Goal: Transaction & Acquisition: Purchase product/service

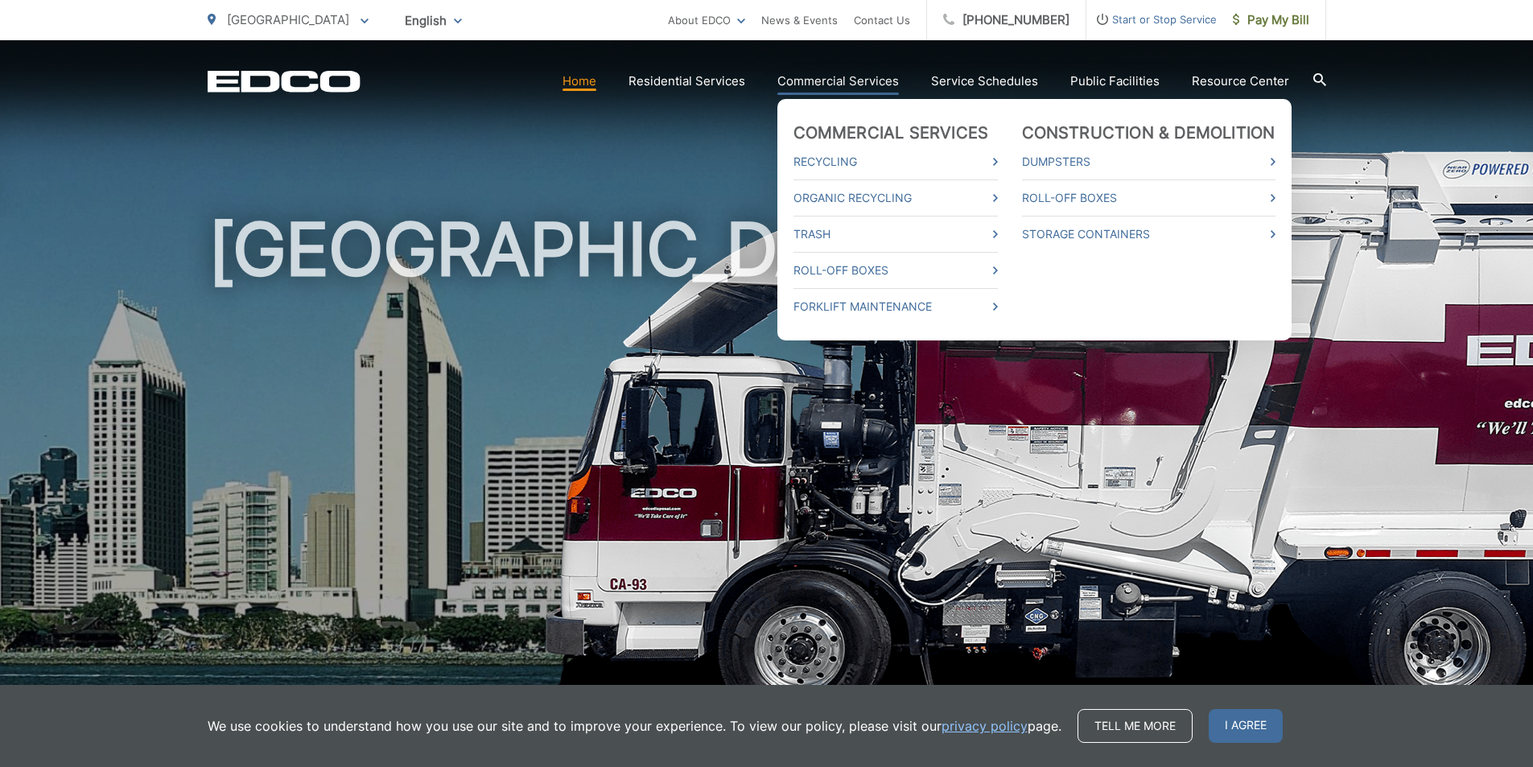
click at [830, 83] on link "Commercial Services" at bounding box center [837, 81] width 121 height 19
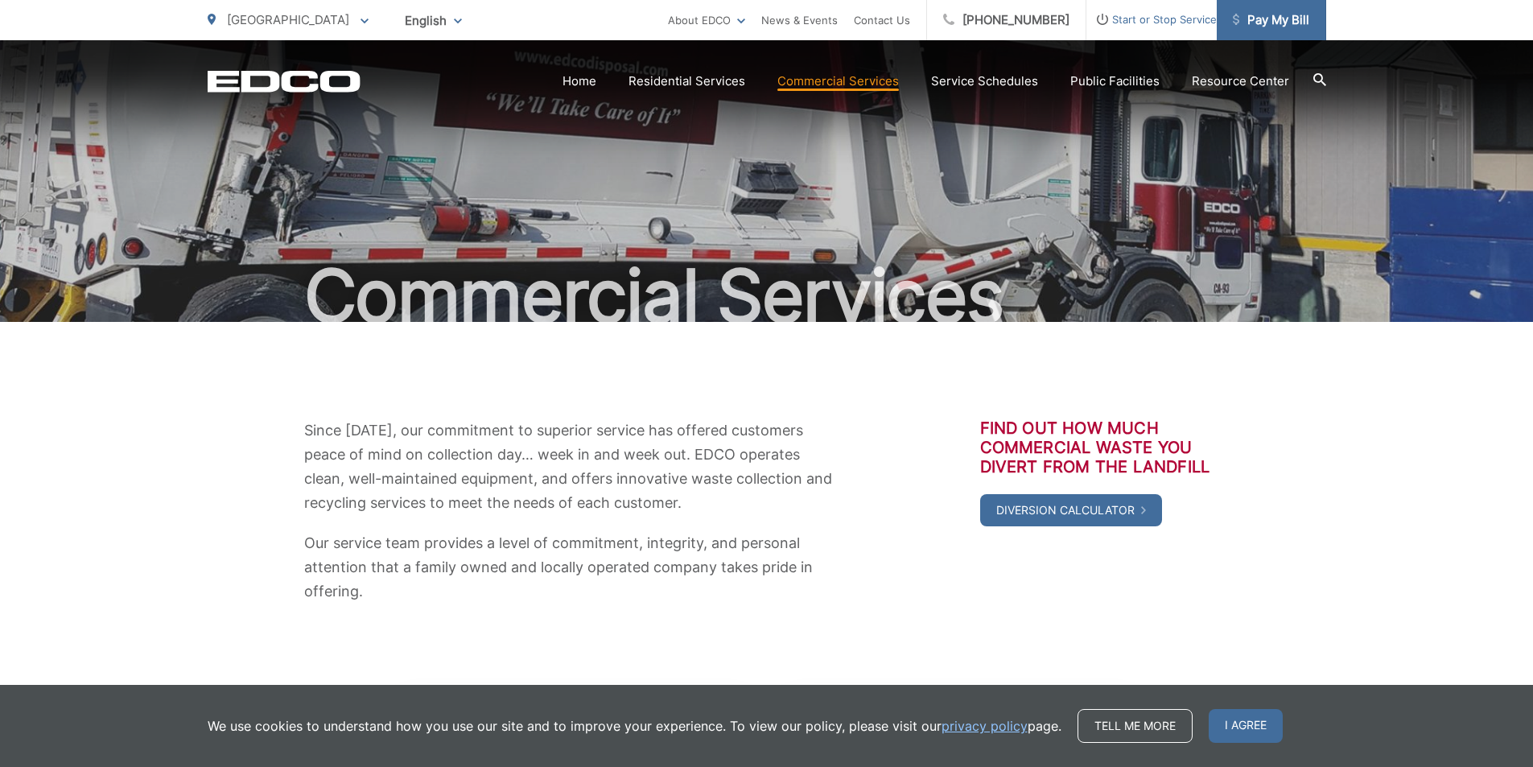
click at [1287, 20] on span "Pay My Bill" at bounding box center [1271, 19] width 76 height 19
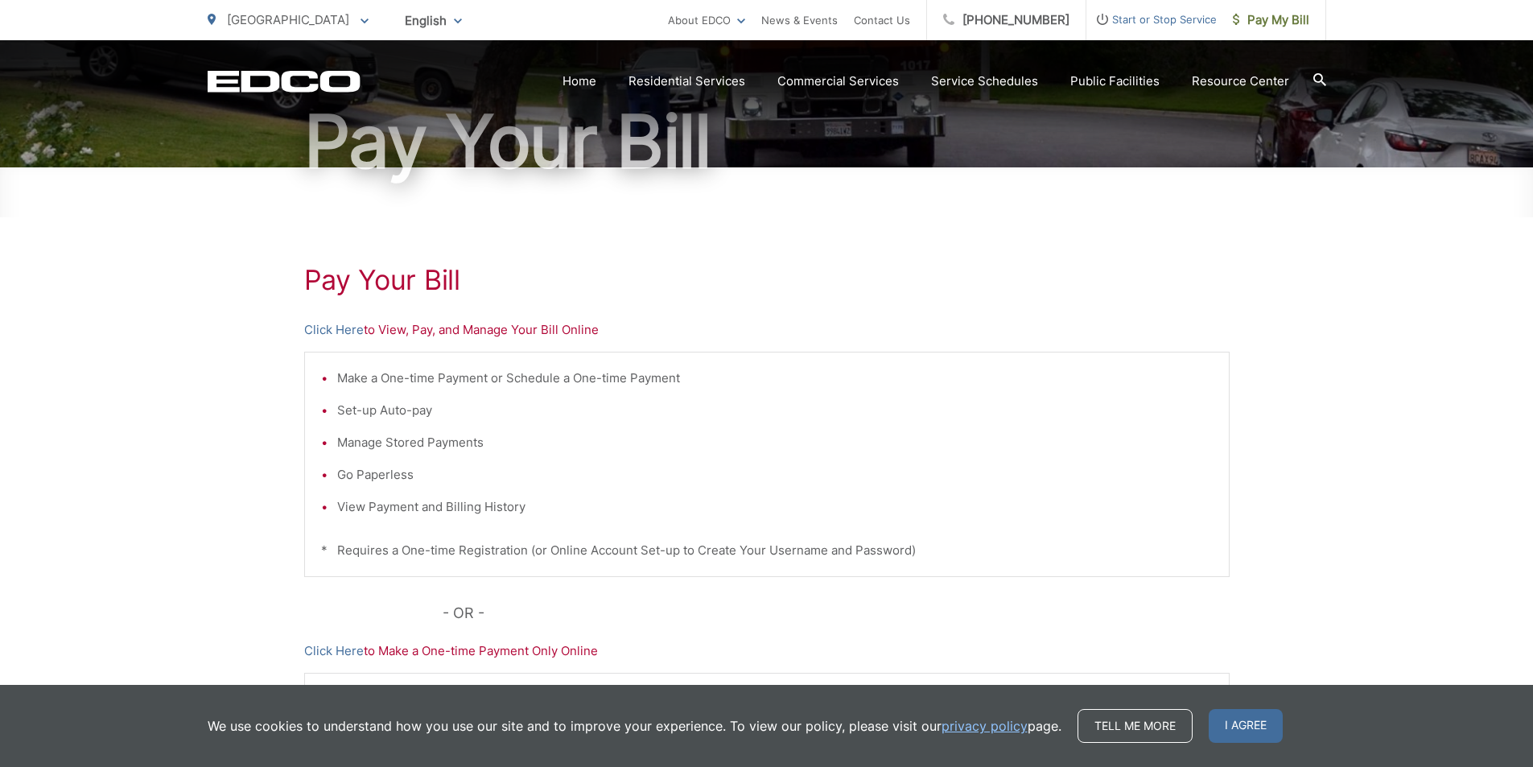
scroll to position [161, 0]
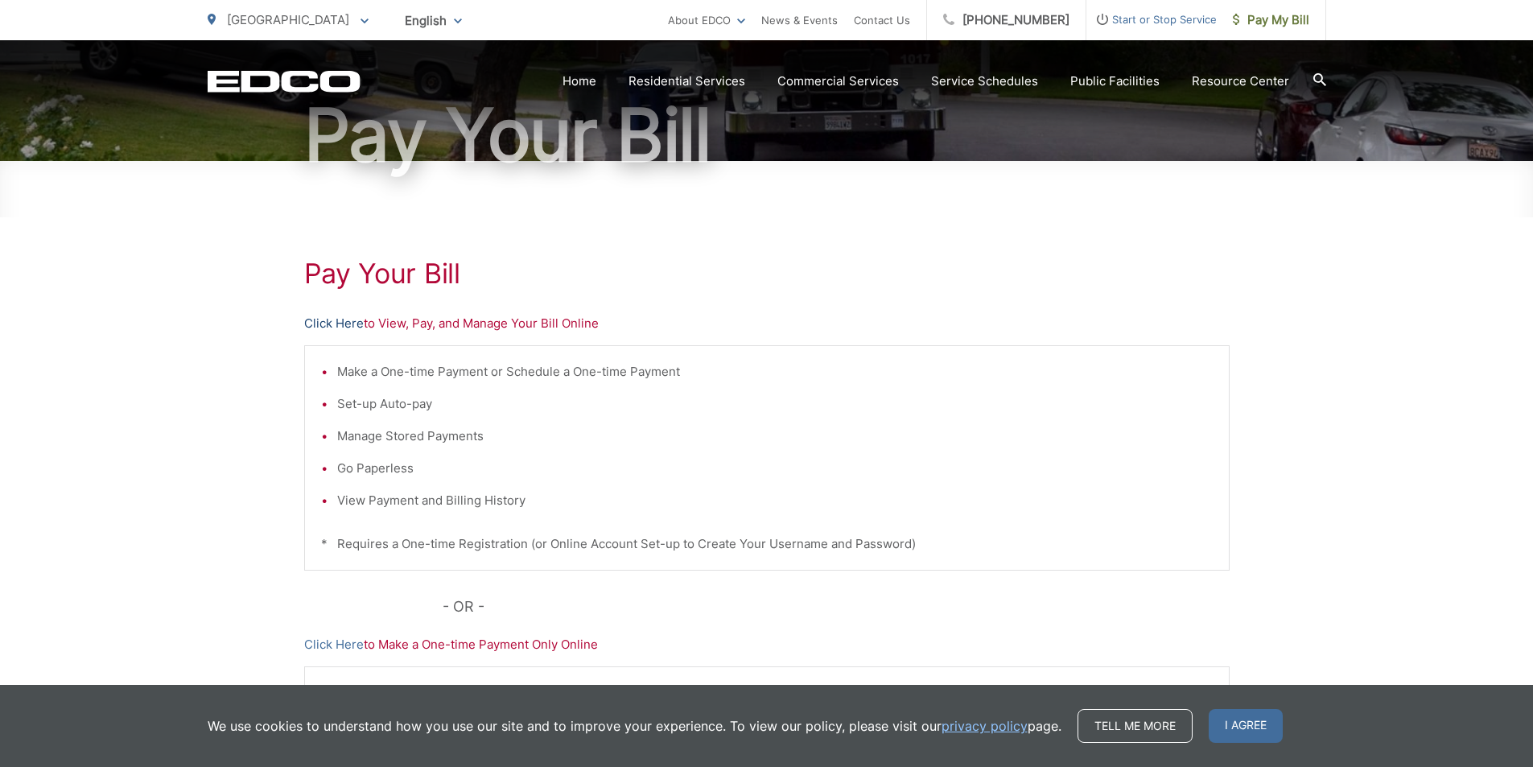
click at [351, 319] on link "Click Here" at bounding box center [334, 323] width 60 height 19
